Goal: Information Seeking & Learning: Learn about a topic

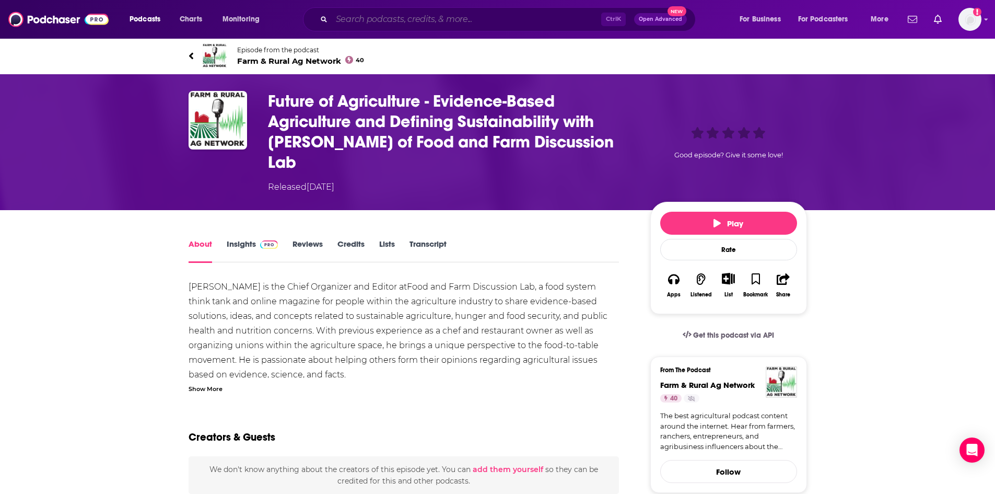
click at [381, 18] on input "Search podcasts, credits, & more..." at bounding box center [467, 19] width 270 height 17
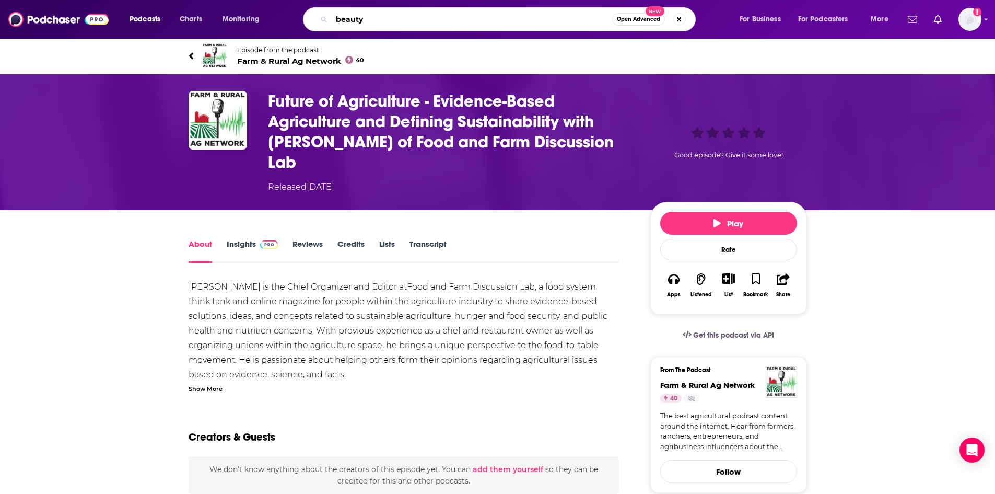
type input "beauty"
click at [638, 22] on button "Open Advanced New" at bounding box center [638, 19] width 53 height 13
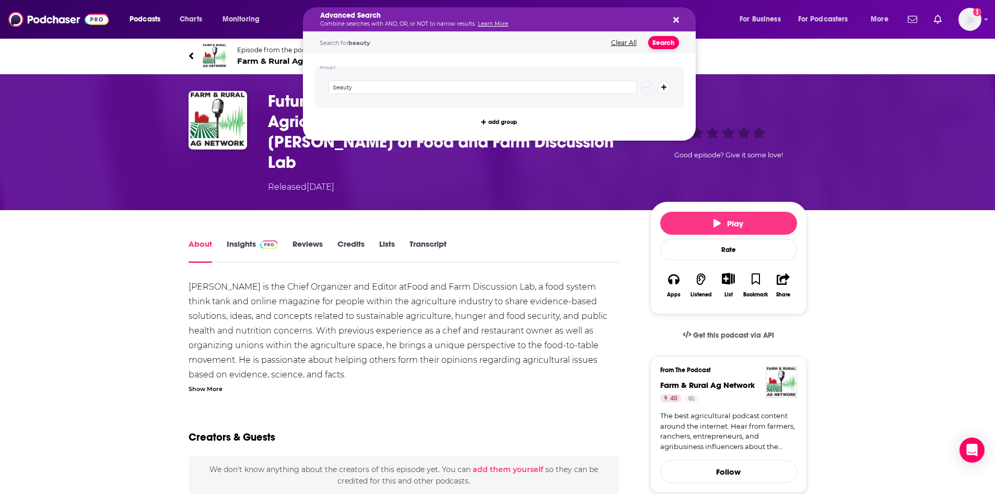
click at [659, 44] on button "Search" at bounding box center [663, 42] width 31 height 13
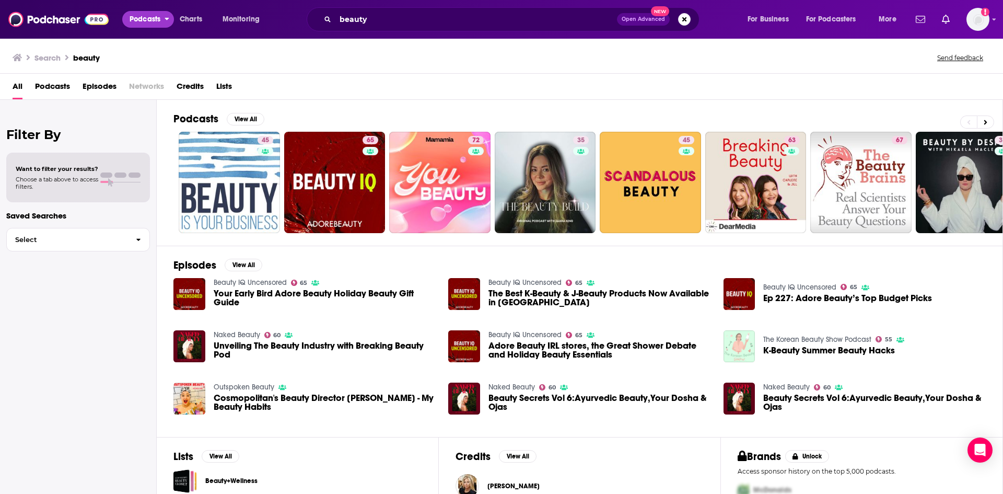
click at [162, 20] on button "Podcasts" at bounding box center [148, 19] width 52 height 17
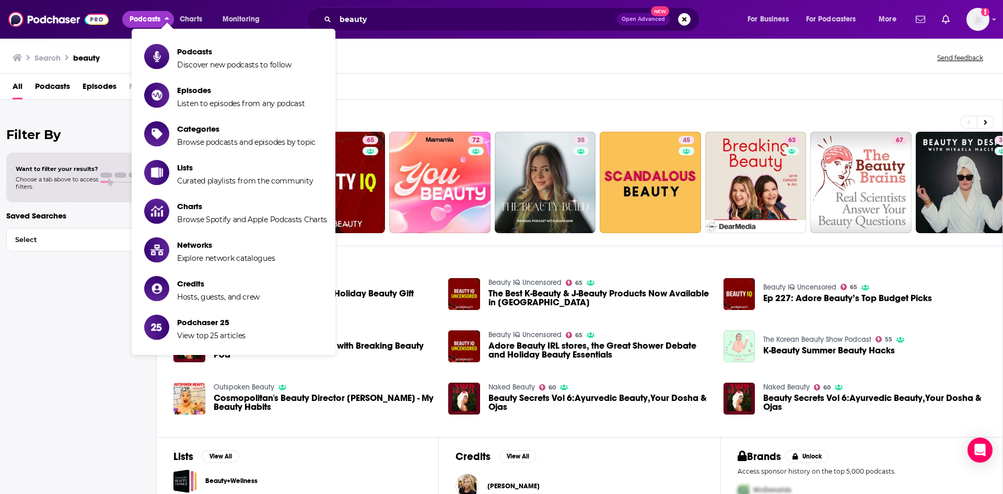
click at [162, 20] on button "Podcasts" at bounding box center [148, 19] width 52 height 17
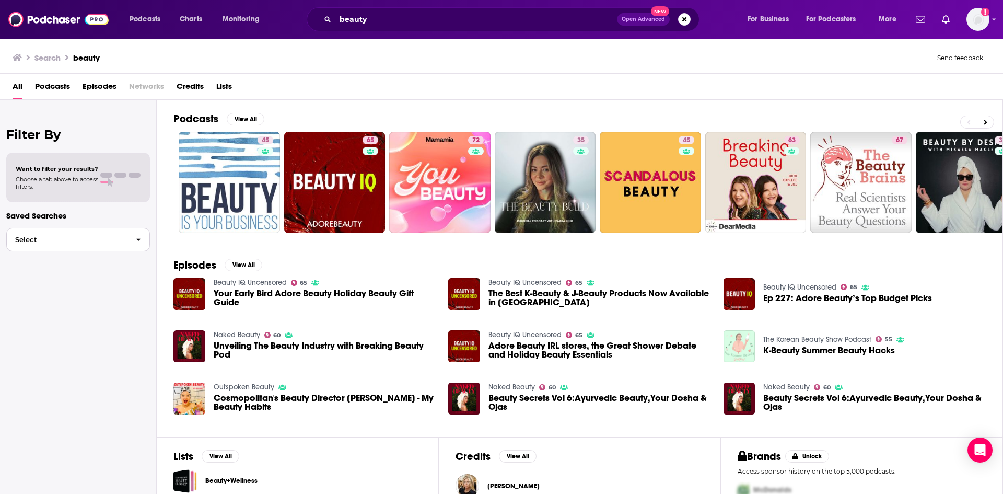
click at [98, 241] on span "Select" at bounding box center [67, 239] width 121 height 7
click at [18, 56] on icon at bounding box center [17, 57] width 9 height 7
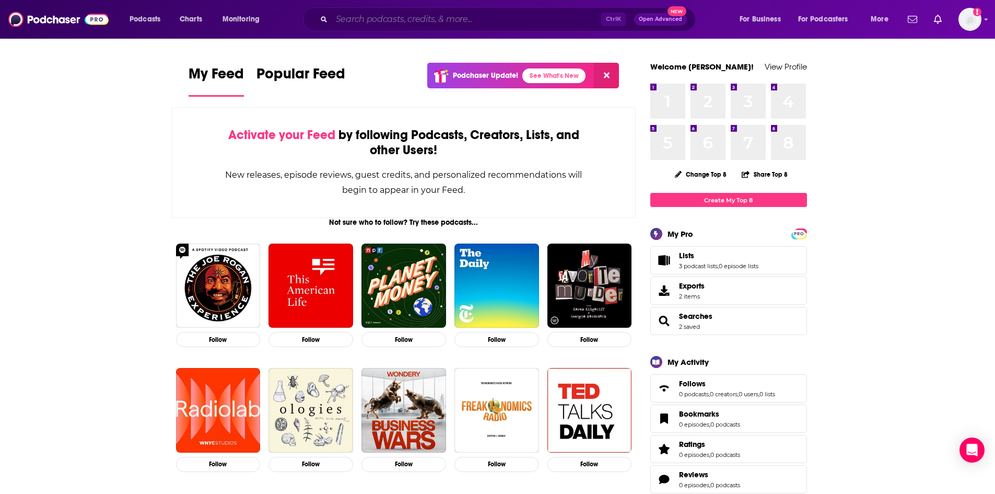
click at [365, 18] on input "Search podcasts, credits, & more..." at bounding box center [467, 19] width 270 height 17
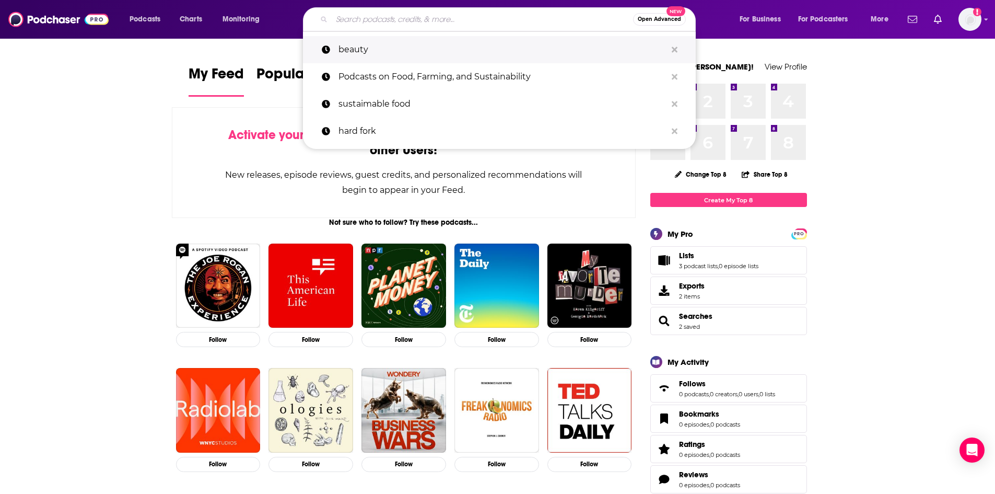
click at [365, 48] on p "beauty" at bounding box center [503, 49] width 328 height 27
type input "beauty"
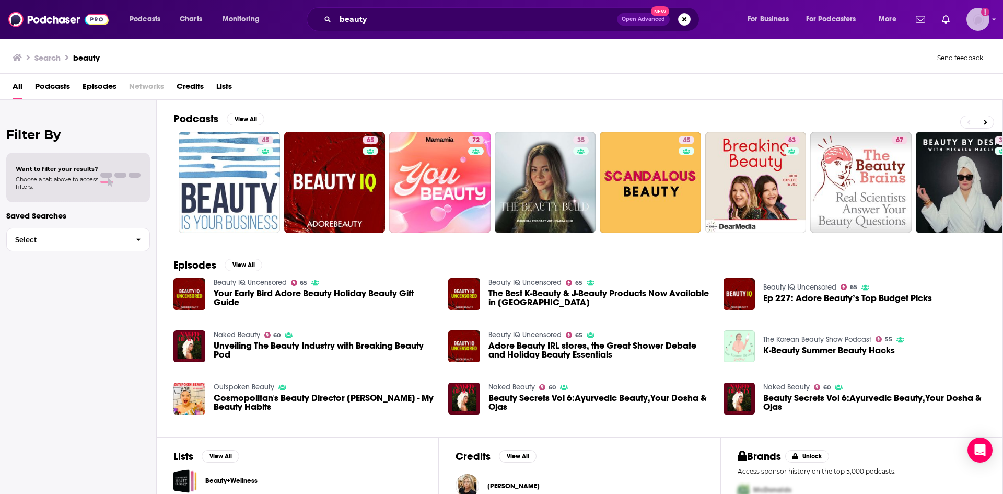
click at [983, 22] on img "Logged in as ShoutComms" at bounding box center [978, 19] width 23 height 23
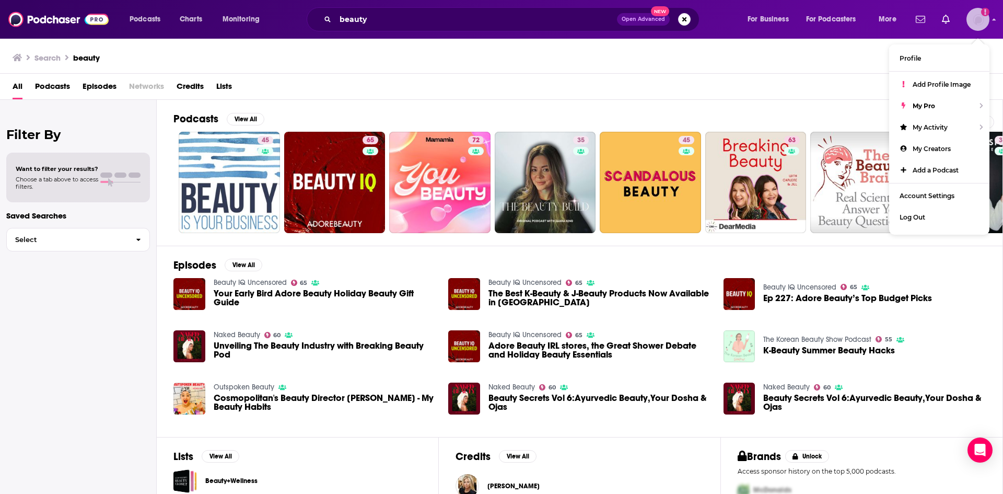
click at [982, 21] on img "Logged in as ShoutComms" at bounding box center [978, 19] width 23 height 23
click at [644, 19] on span "Open Advanced" at bounding box center [643, 19] width 43 height 5
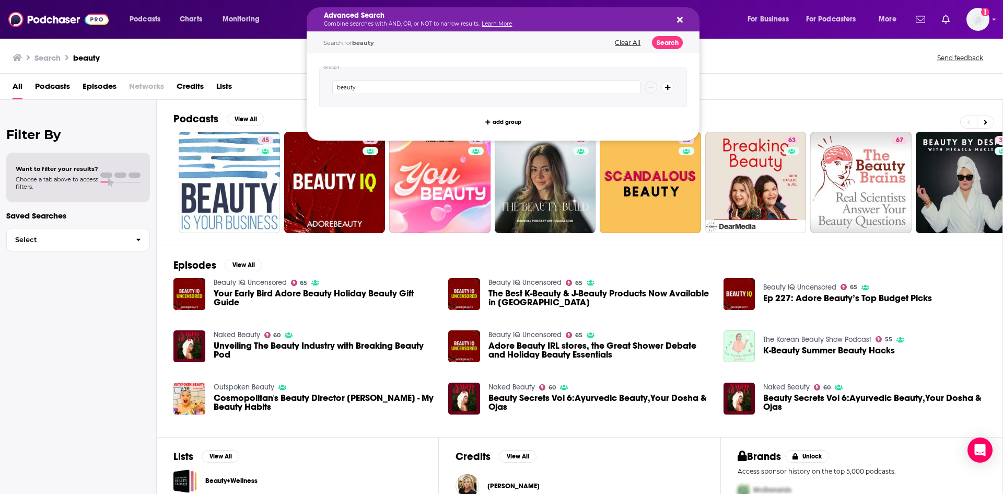
click at [678, 20] on icon "Search podcasts, credits, & more..." at bounding box center [680, 20] width 6 height 8
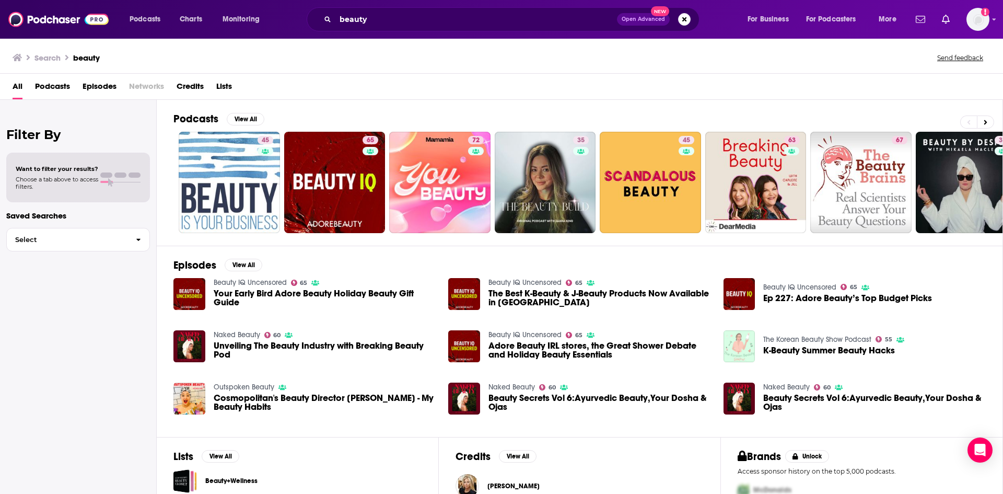
click at [60, 89] on span "Podcasts" at bounding box center [52, 88] width 35 height 21
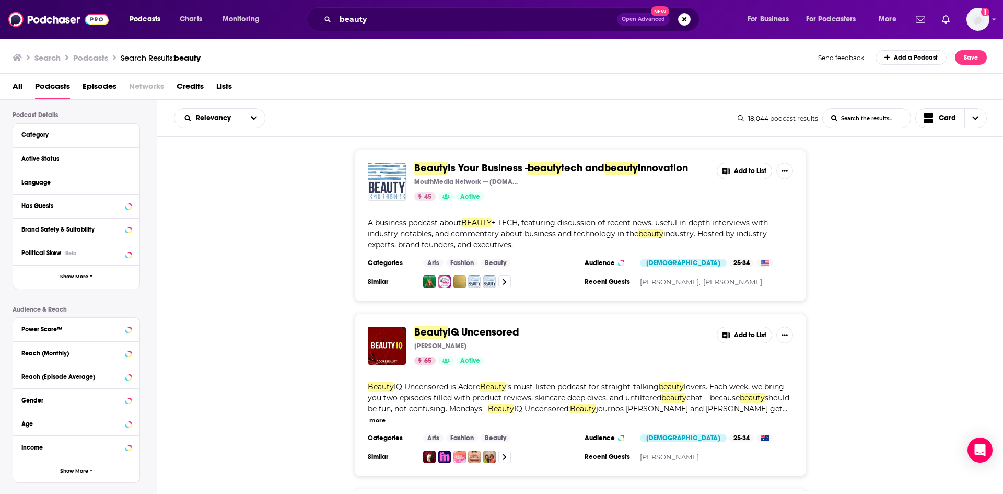
scroll to position [138, 0]
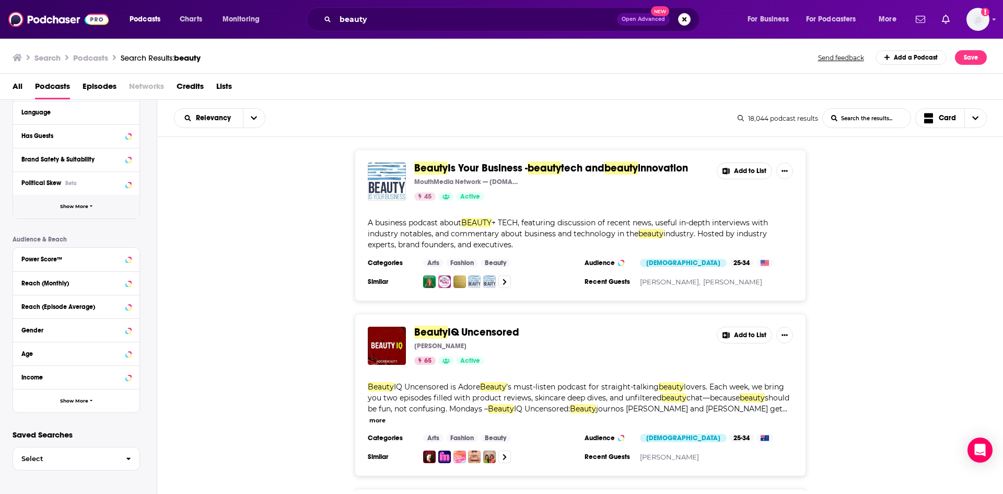
click at [85, 210] on button "Show More" at bounding box center [76, 207] width 126 height 24
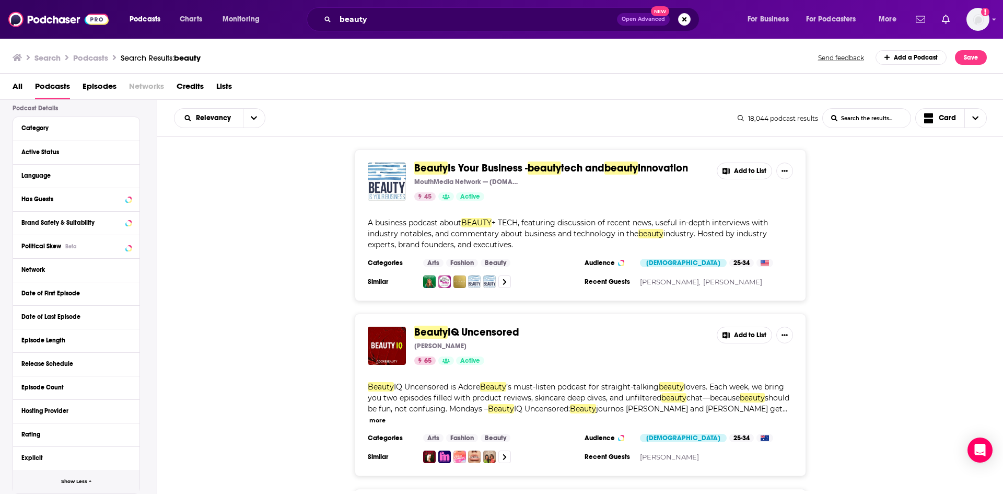
scroll to position [37, 0]
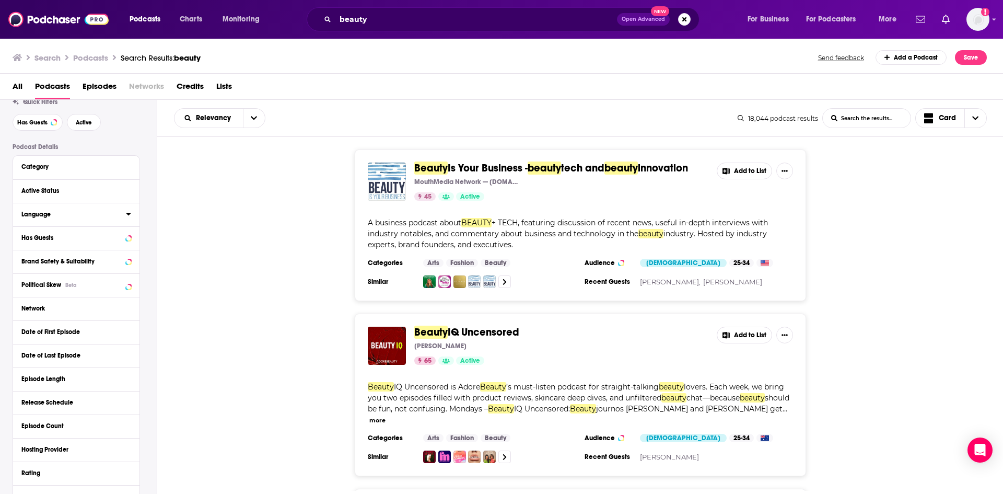
click at [71, 216] on div "Language" at bounding box center [70, 214] width 98 height 7
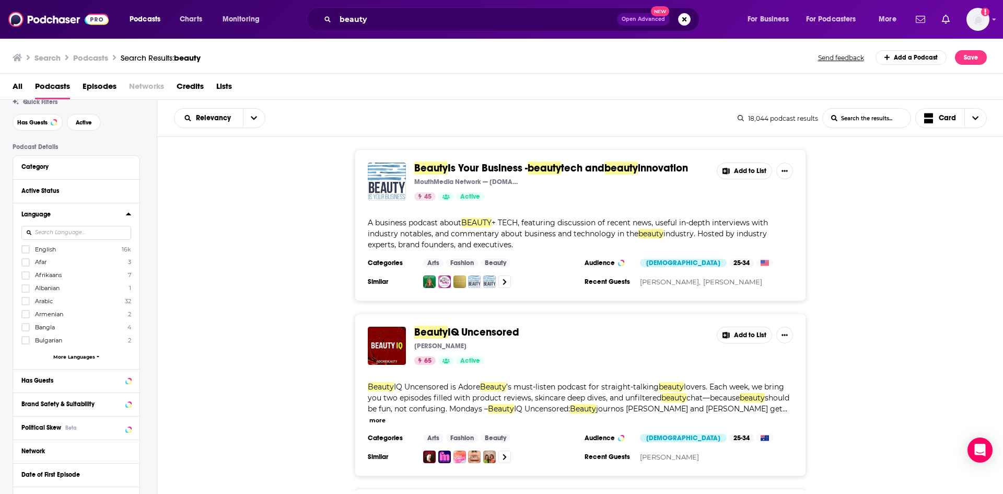
click at [41, 250] on span "English" at bounding box center [45, 249] width 21 height 7
click at [26, 252] on input "multiSelectOption-en-0" at bounding box center [26, 252] width 0 height 0
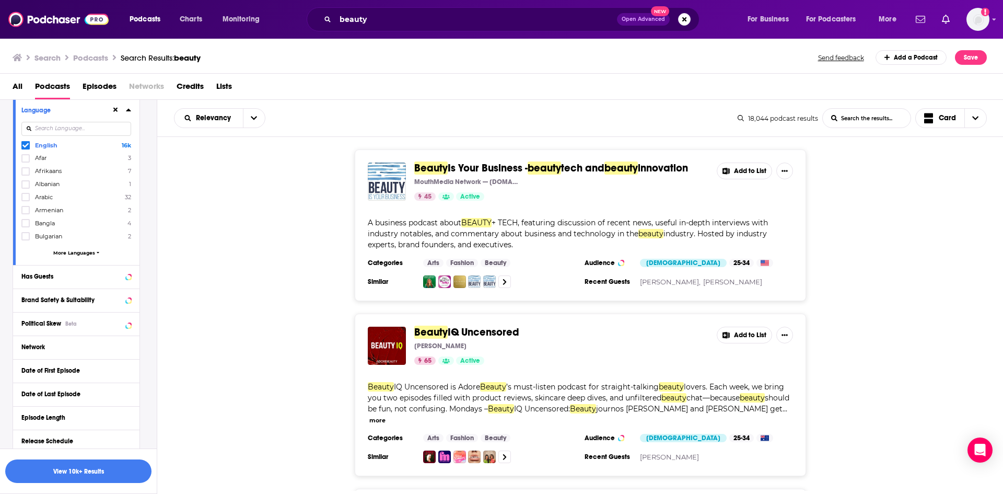
scroll to position [141, 0]
click at [127, 276] on icon at bounding box center [128, 276] width 5 height 3
click at [69, 297] on span "All" at bounding box center [71, 295] width 98 height 14
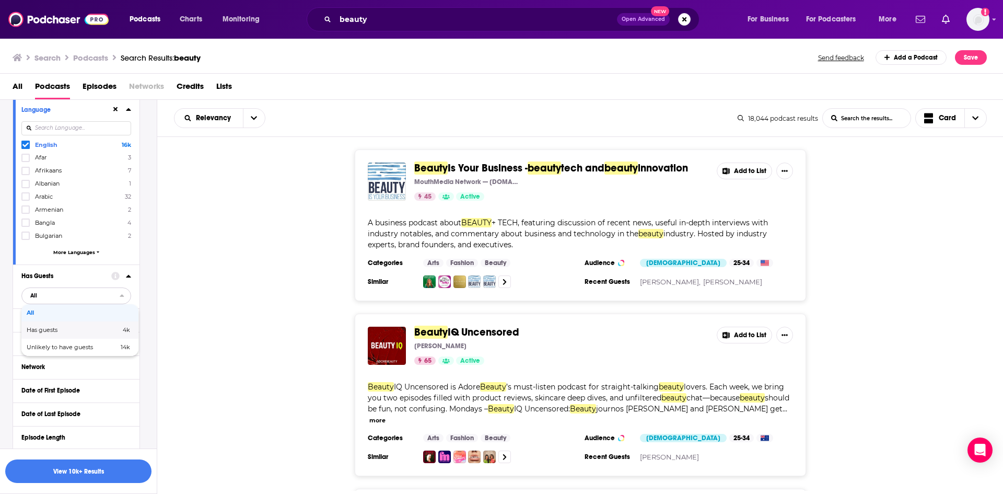
click at [56, 330] on span "Has guests" at bounding box center [58, 330] width 62 height 6
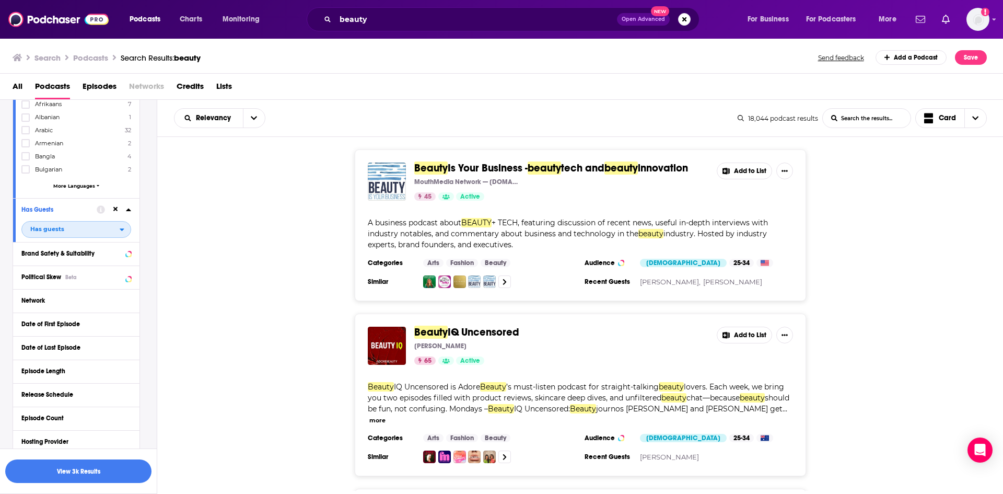
scroll to position [298, 0]
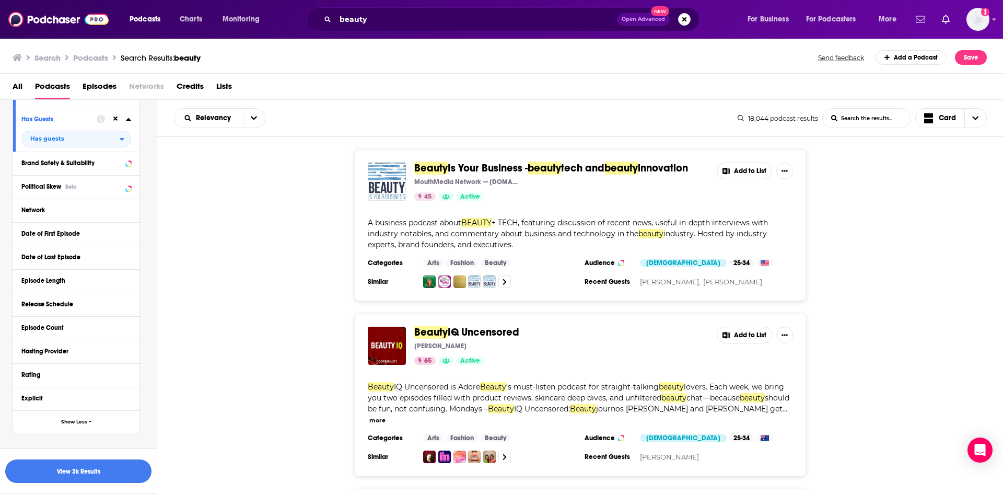
click at [98, 466] on button "View 3k Results" at bounding box center [78, 471] width 146 height 24
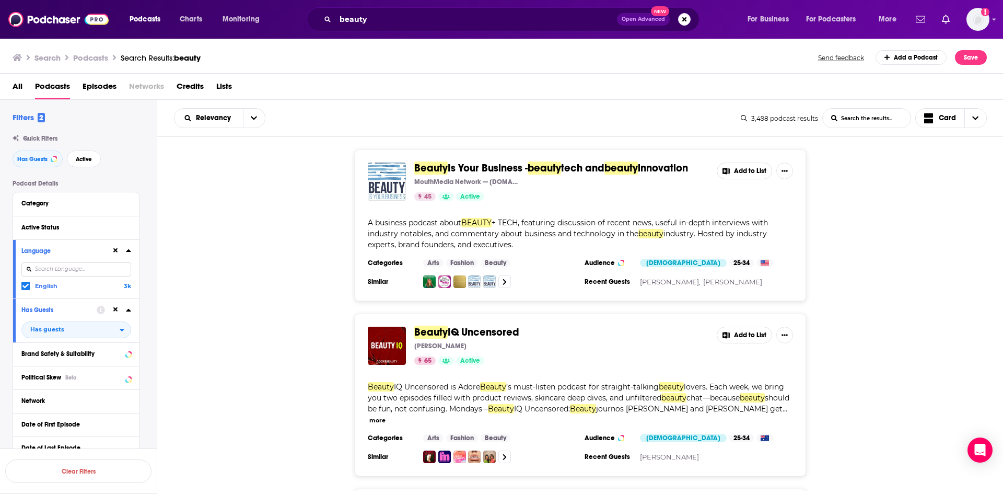
click at [84, 211] on div "Category" at bounding box center [76, 204] width 126 height 24
click at [129, 203] on icon at bounding box center [128, 203] width 5 height 3
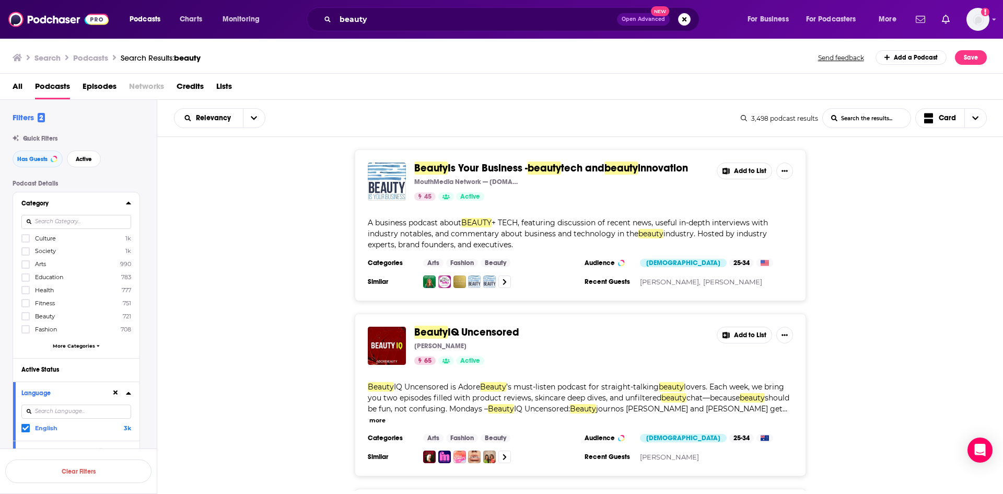
click at [49, 317] on span "Beauty" at bounding box center [45, 315] width 20 height 7
click at [26, 319] on input "multiSelectOption-beauty-6" at bounding box center [26, 319] width 0 height 0
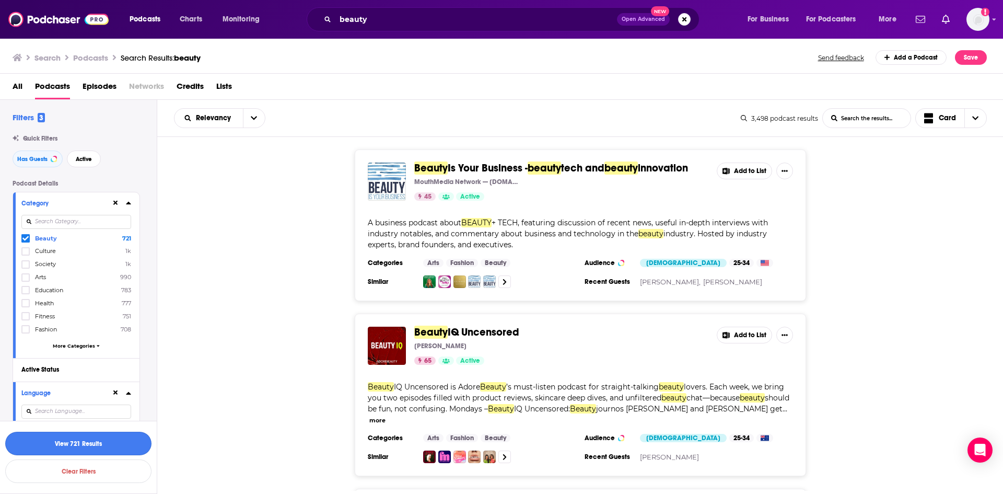
click at [90, 445] on button "View 721 Results" at bounding box center [78, 444] width 146 height 24
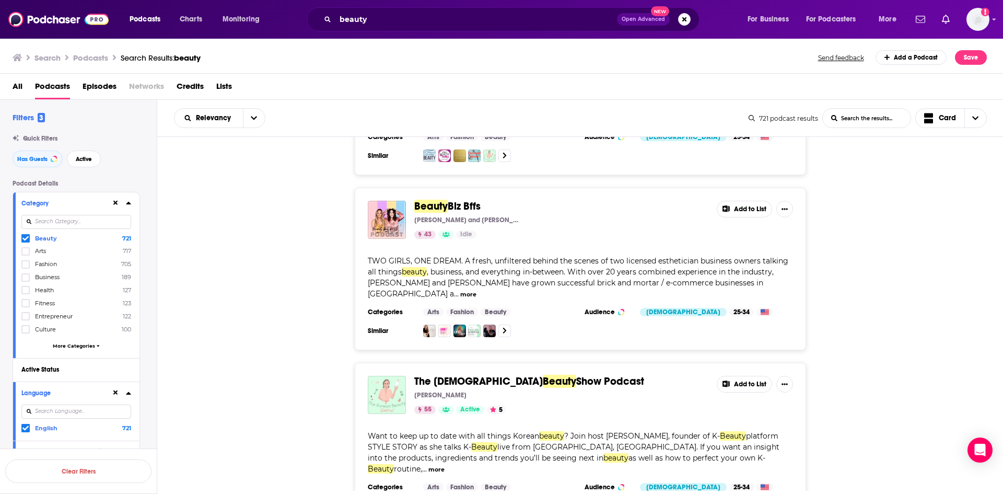
scroll to position [157, 0]
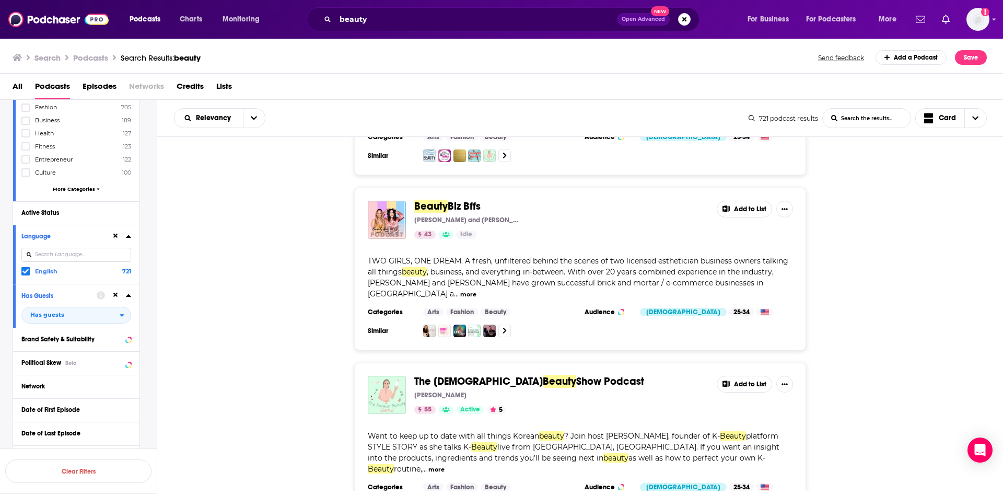
click at [97, 189] on icon at bounding box center [98, 189] width 3 height 2
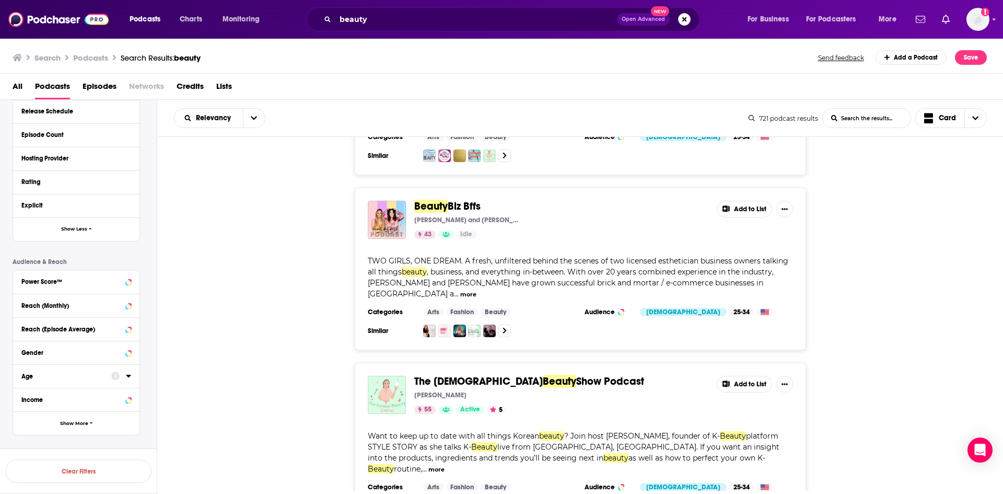
scroll to position [1724, 0]
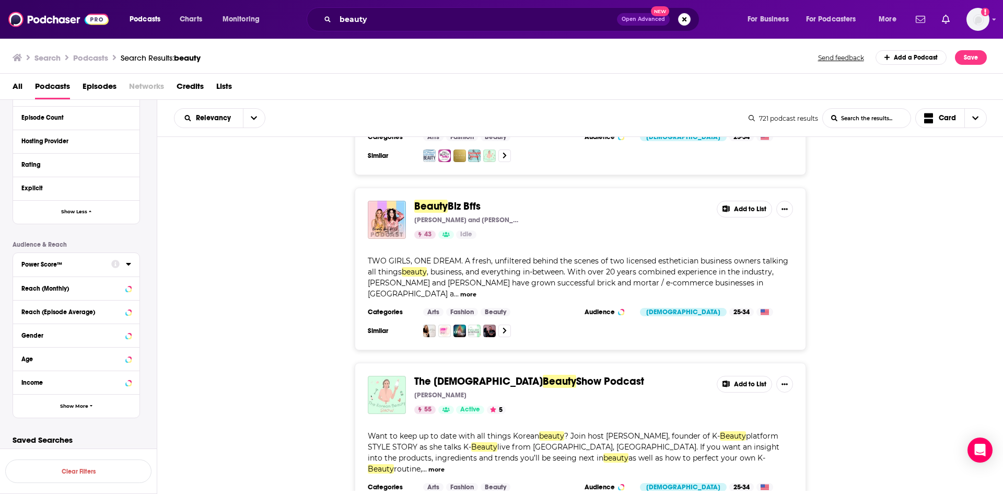
click at [96, 266] on div "Power Score™" at bounding box center [62, 264] width 83 height 7
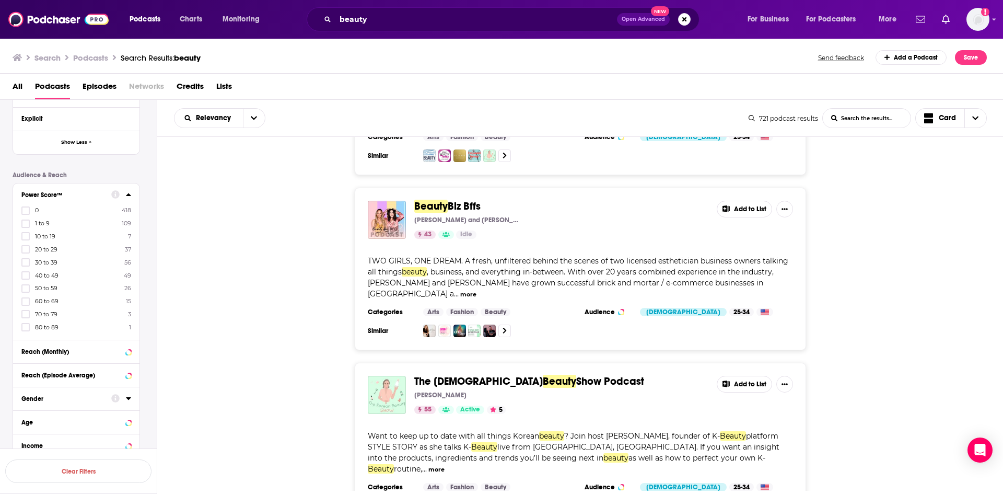
scroll to position [1862, 0]
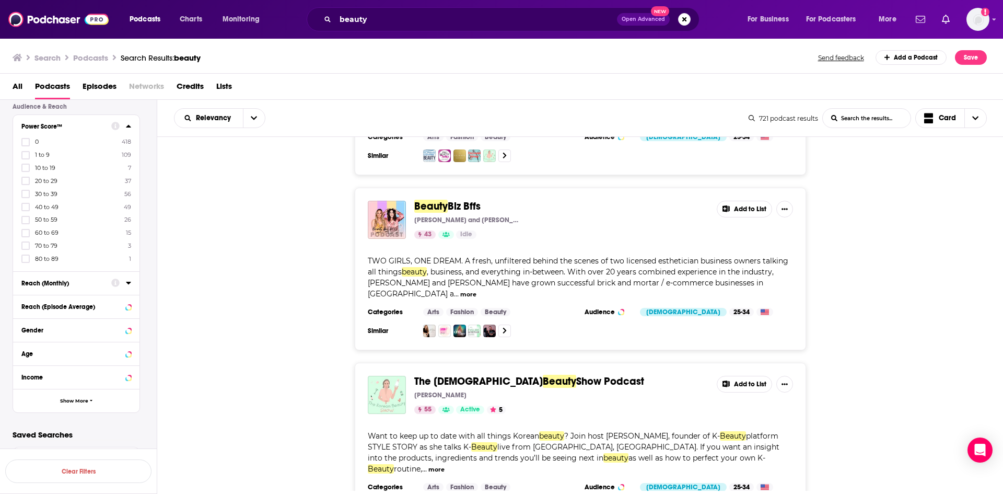
click at [123, 283] on div at bounding box center [121, 282] width 20 height 13
click at [130, 309] on icon at bounding box center [128, 306] width 5 height 8
click at [90, 403] on span "button" at bounding box center [91, 401] width 3 height 6
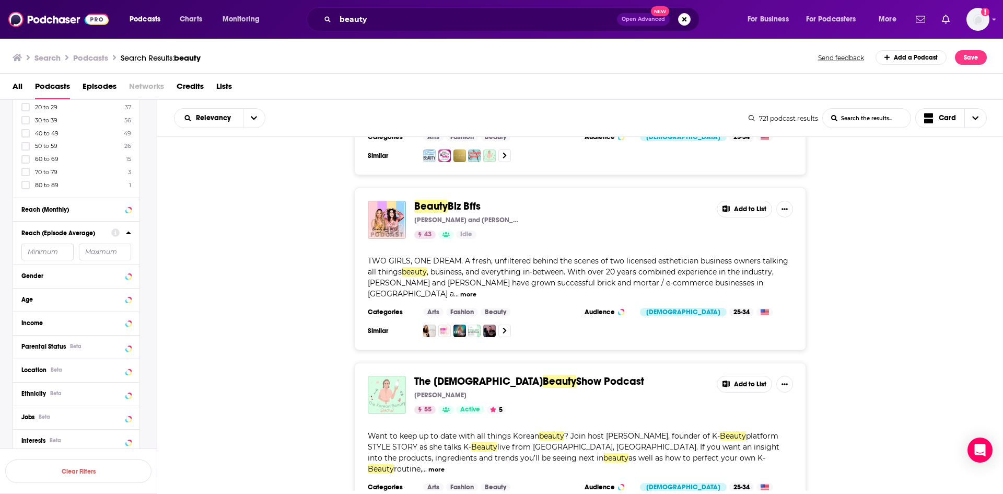
scroll to position [2038, 0]
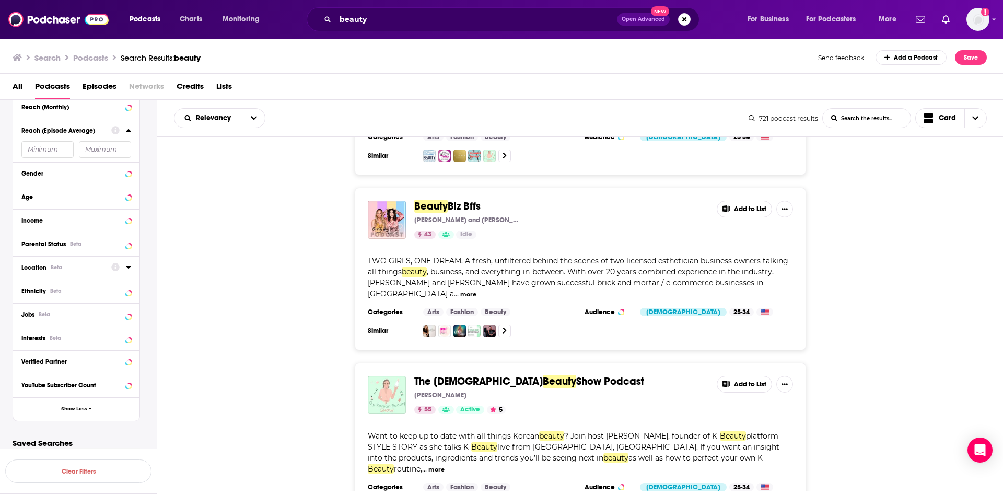
click at [73, 266] on div "Location Beta" at bounding box center [62, 267] width 83 height 7
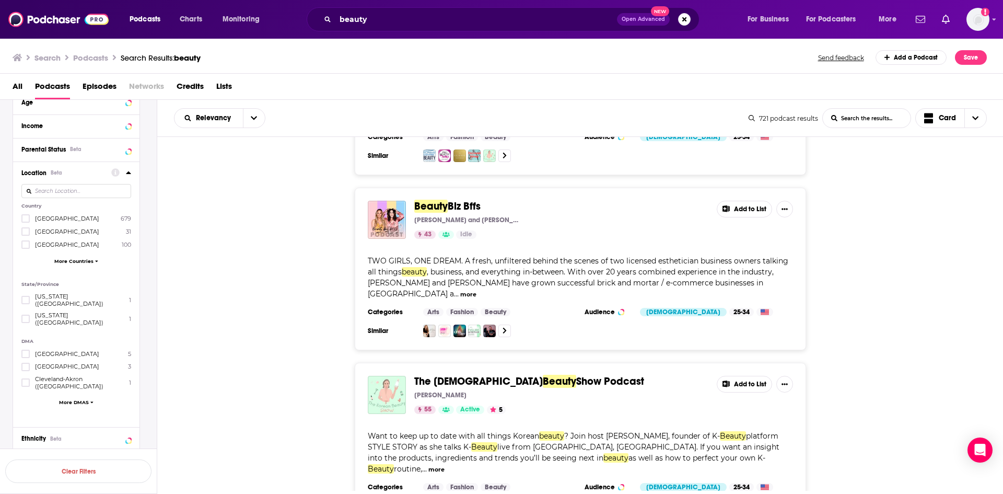
scroll to position [2195, 0]
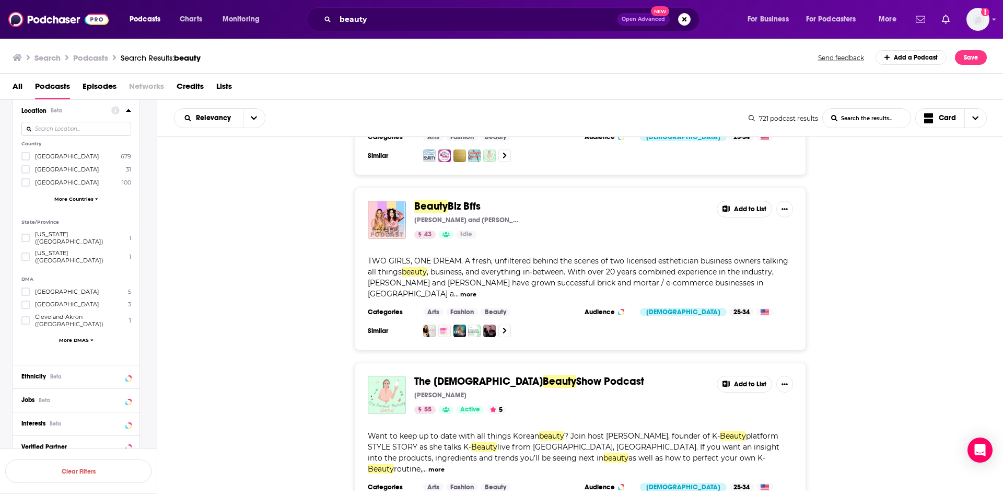
click at [87, 337] on span "More DMAS" at bounding box center [74, 340] width 30 height 6
click at [85, 201] on span "More Countries" at bounding box center [73, 199] width 39 height 6
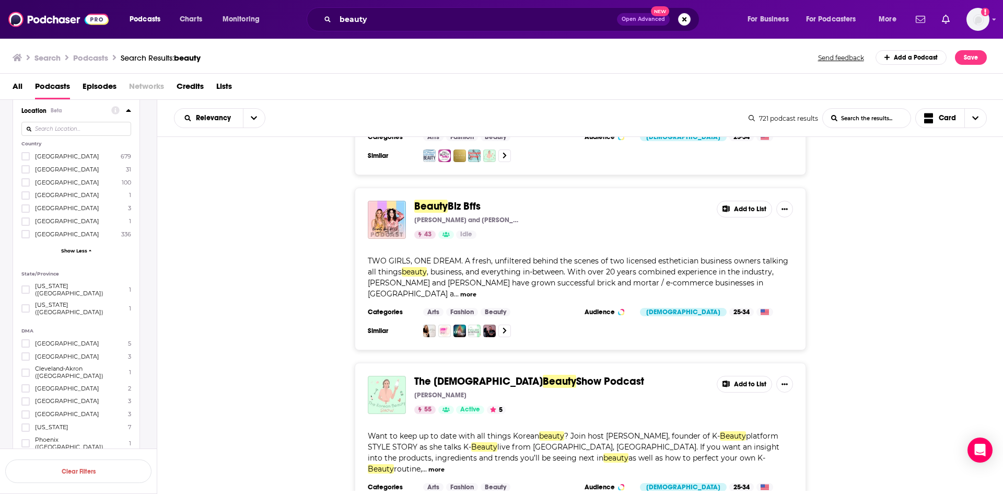
click at [45, 233] on span "United Kingdom" at bounding box center [67, 233] width 64 height 7
click at [26, 237] on input "multiSelectOption-unitedkingdom-6" at bounding box center [26, 237] width 0 height 0
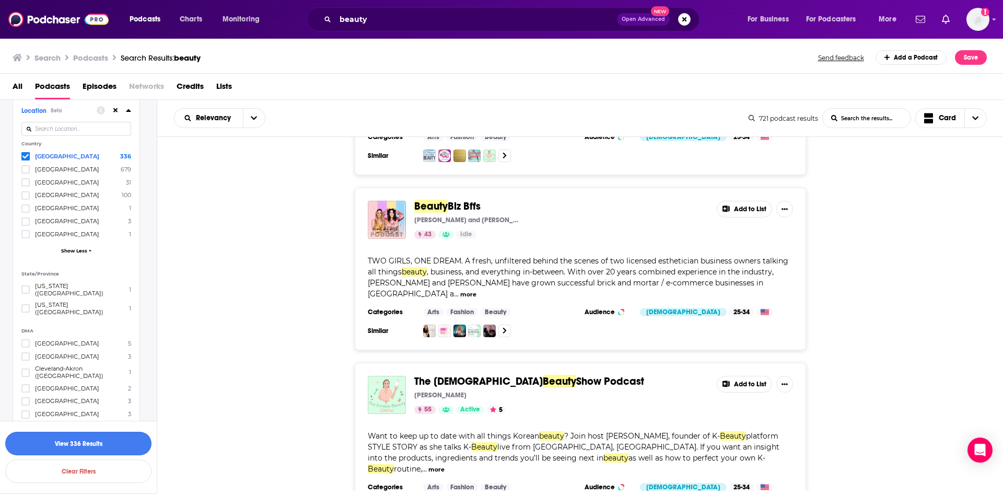
click at [86, 443] on button "View 336 Results" at bounding box center [78, 444] width 146 height 24
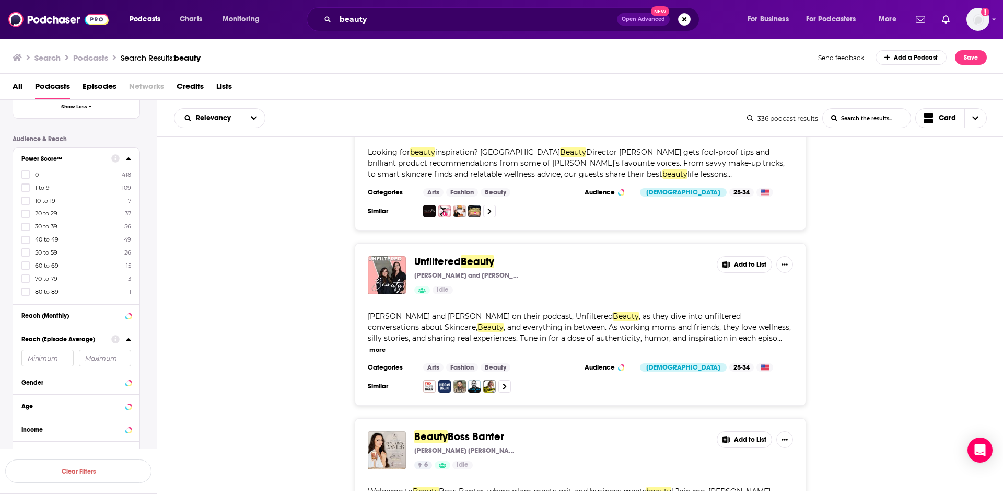
scroll to position [3793, 0]
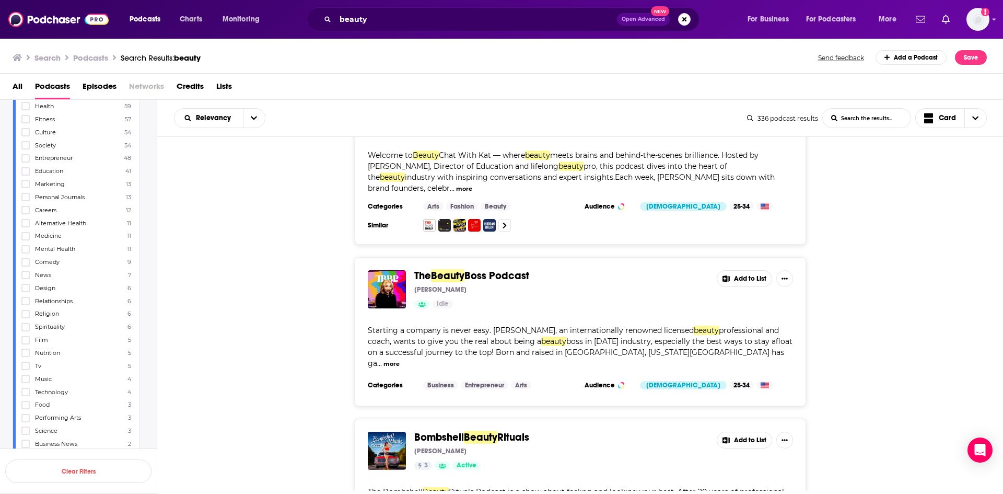
scroll to position [175, 0]
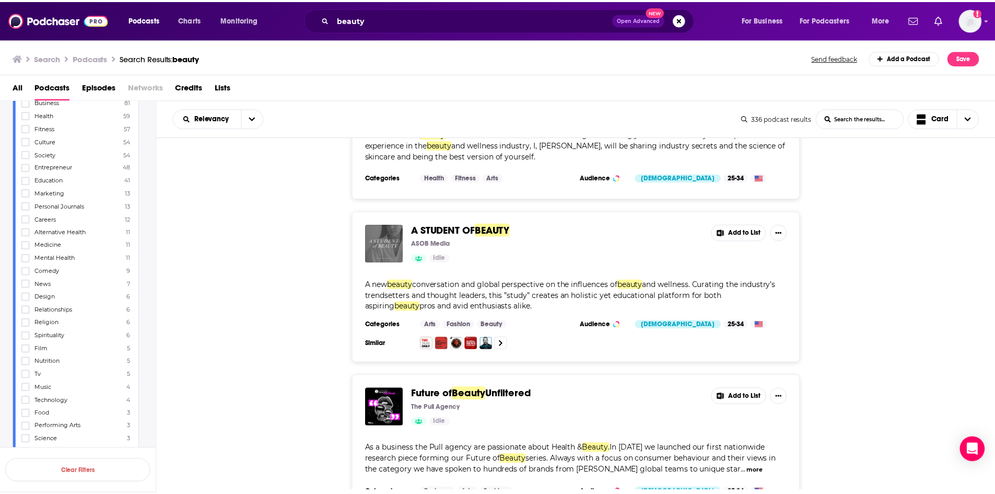
scroll to position [8279, 0]
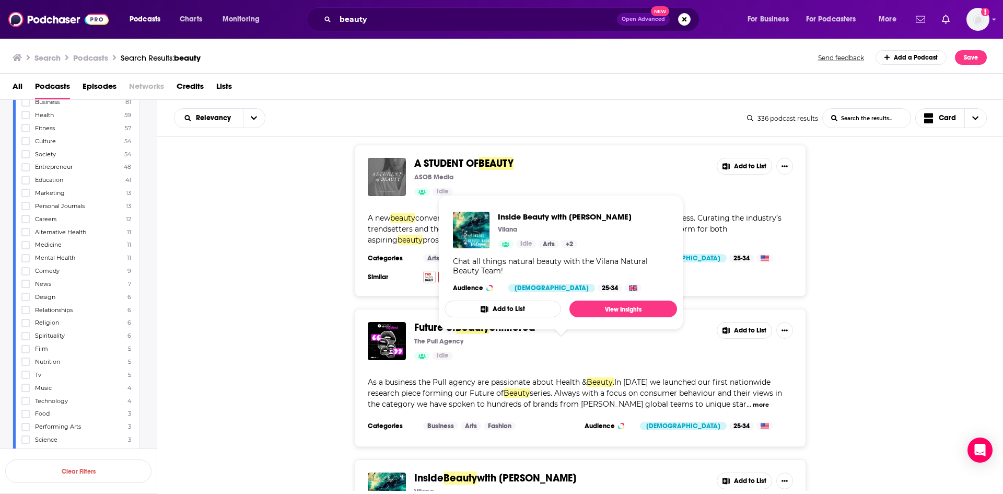
click at [494, 471] on span "with Vilana" at bounding box center [526, 477] width 99 height 13
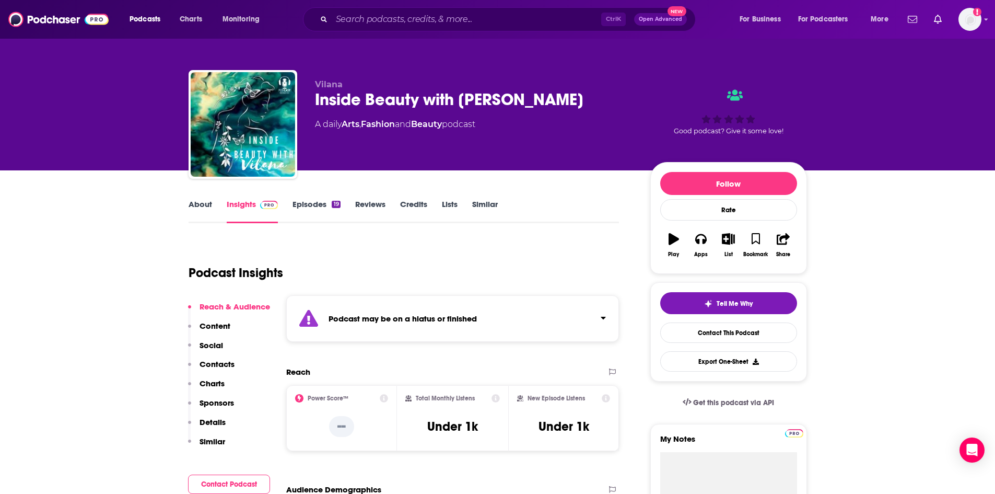
click at [308, 204] on link "Episodes 19" at bounding box center [317, 211] width 48 height 24
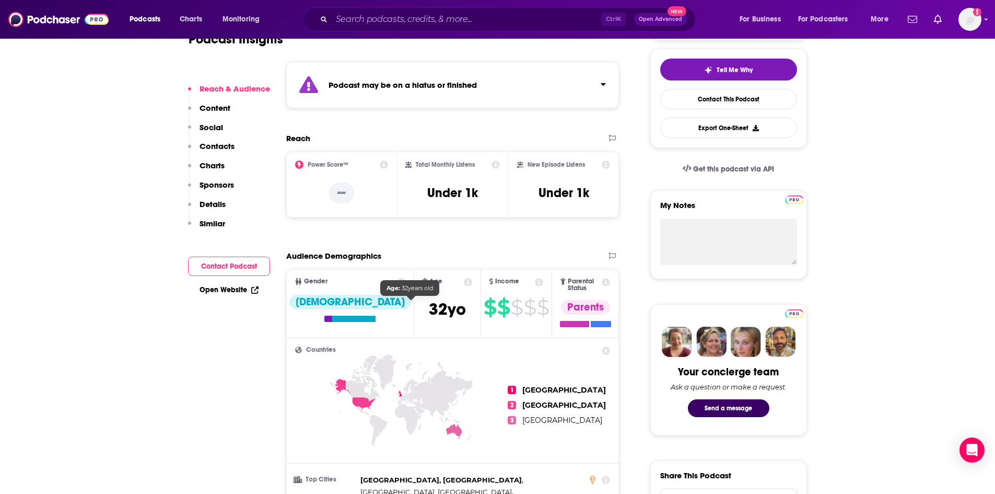
scroll to position [418, 0]
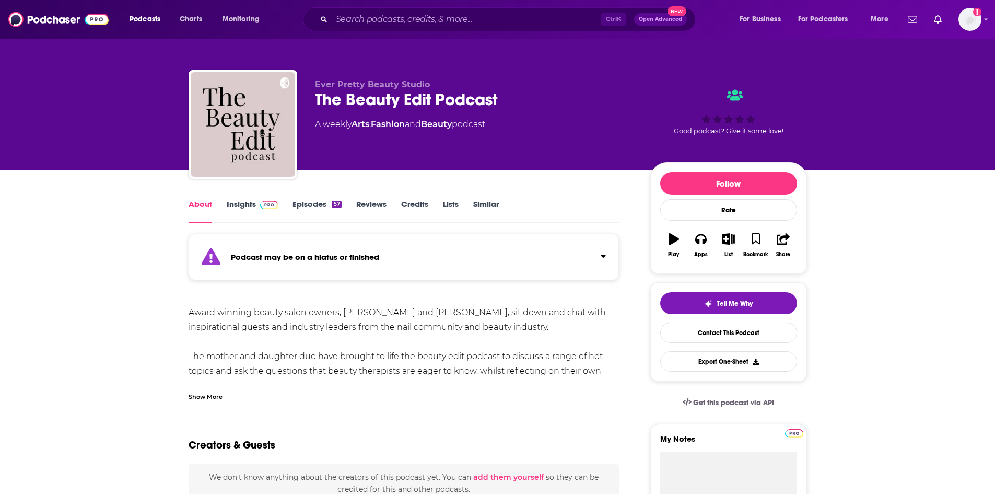
scroll to position [157, 0]
